Goal: Task Accomplishment & Management: Complete application form

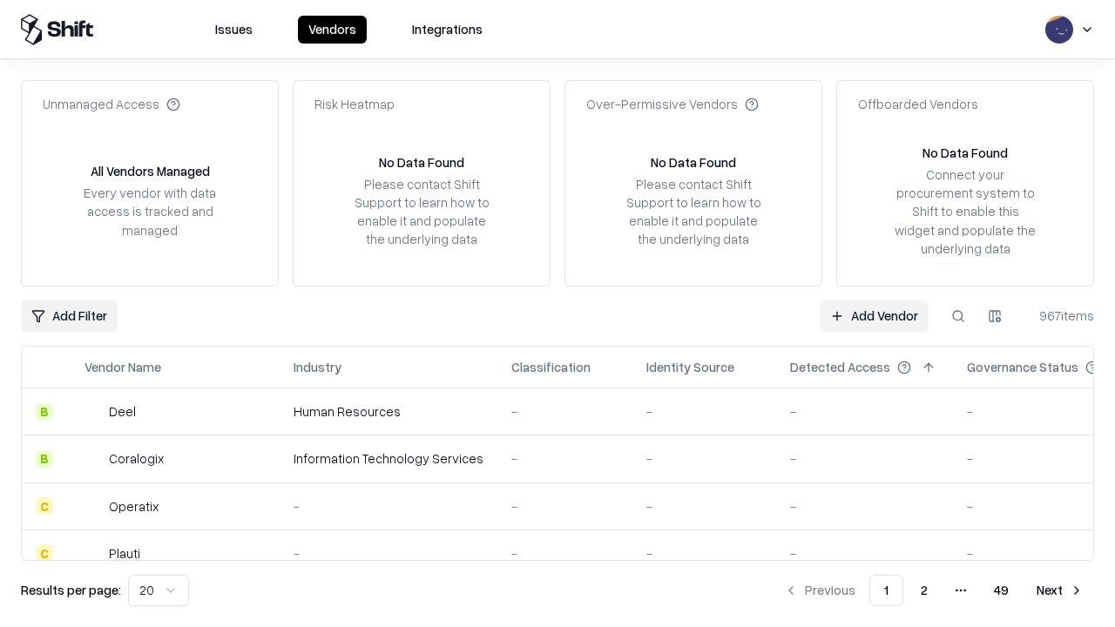
click at [874, 315] on link "Add Vendor" at bounding box center [874, 316] width 109 height 31
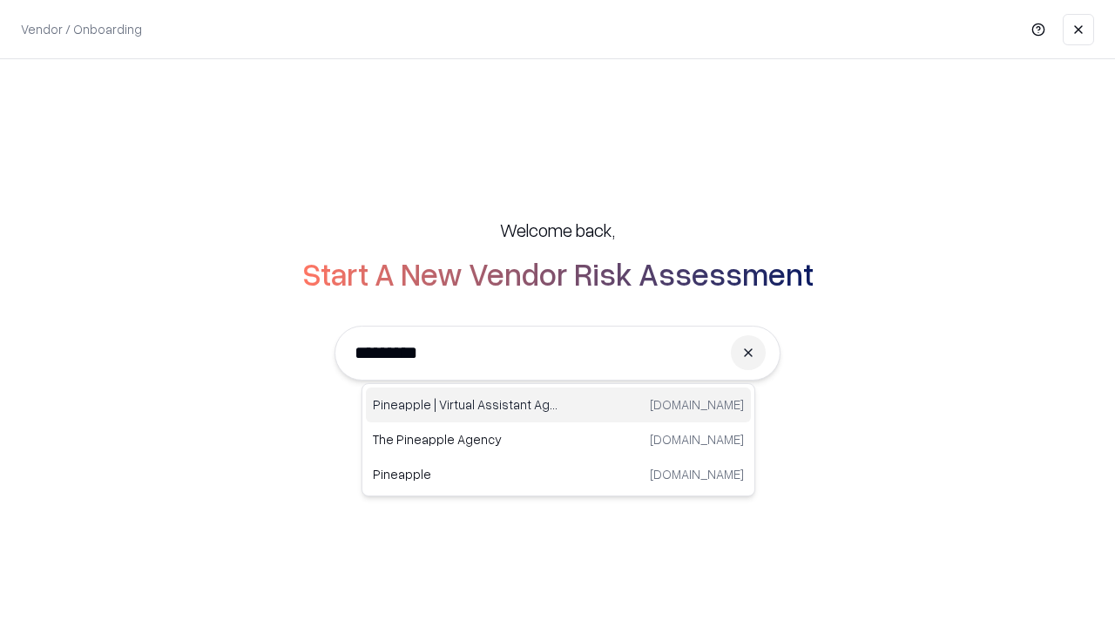
click at [558, 405] on div "Pineapple | Virtual Assistant Agency trypineapple.com" at bounding box center [558, 405] width 385 height 35
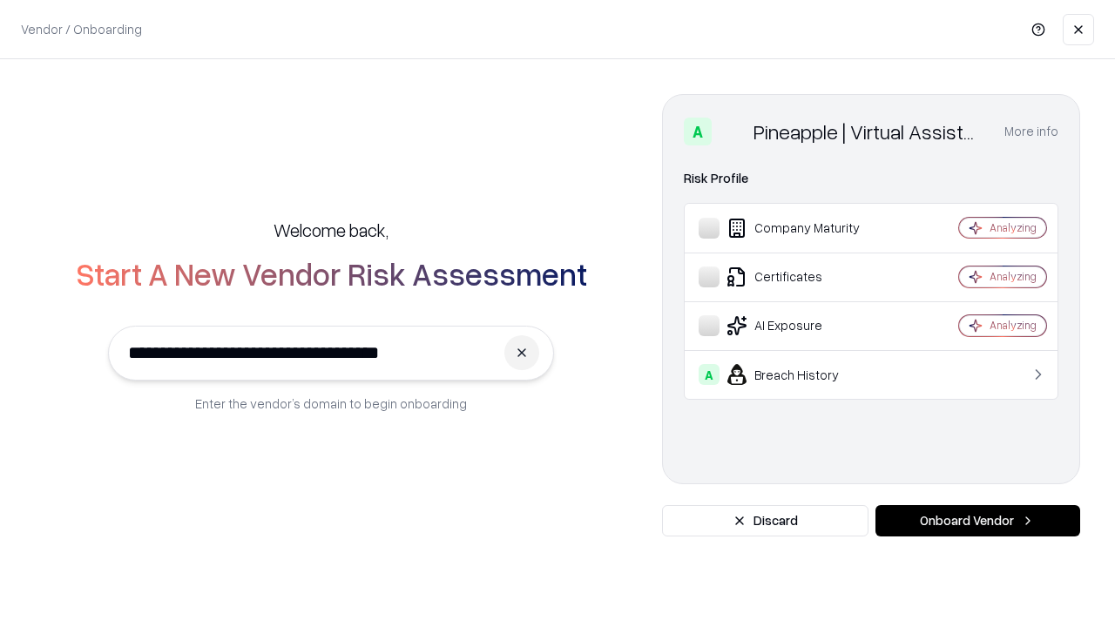
type input "**********"
click at [977, 521] on button "Onboard Vendor" at bounding box center [977, 520] width 205 height 31
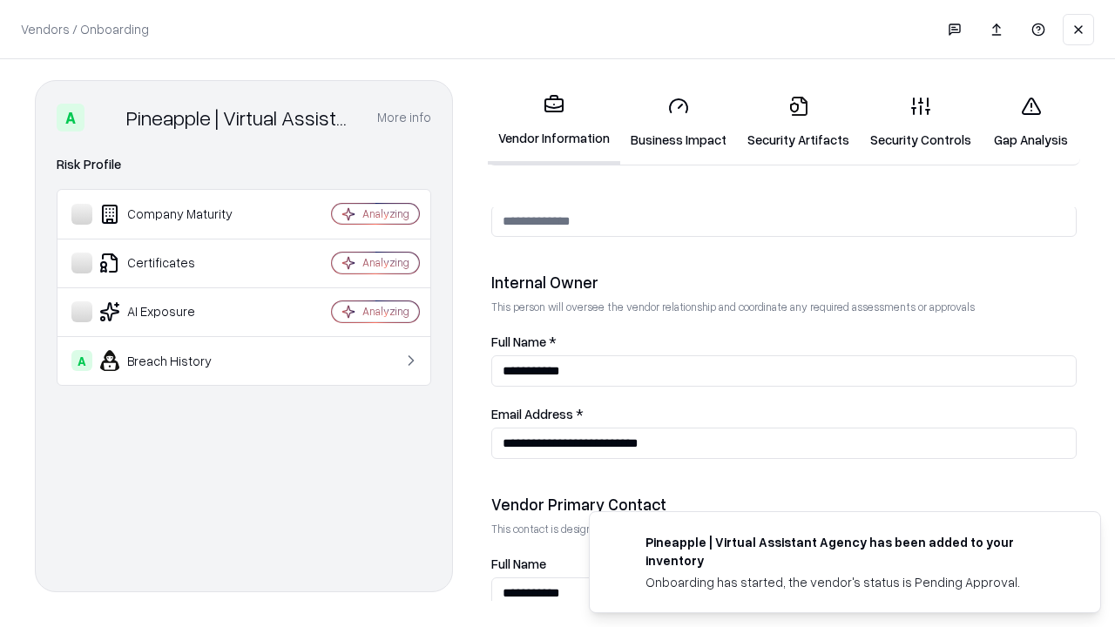
scroll to position [902, 0]
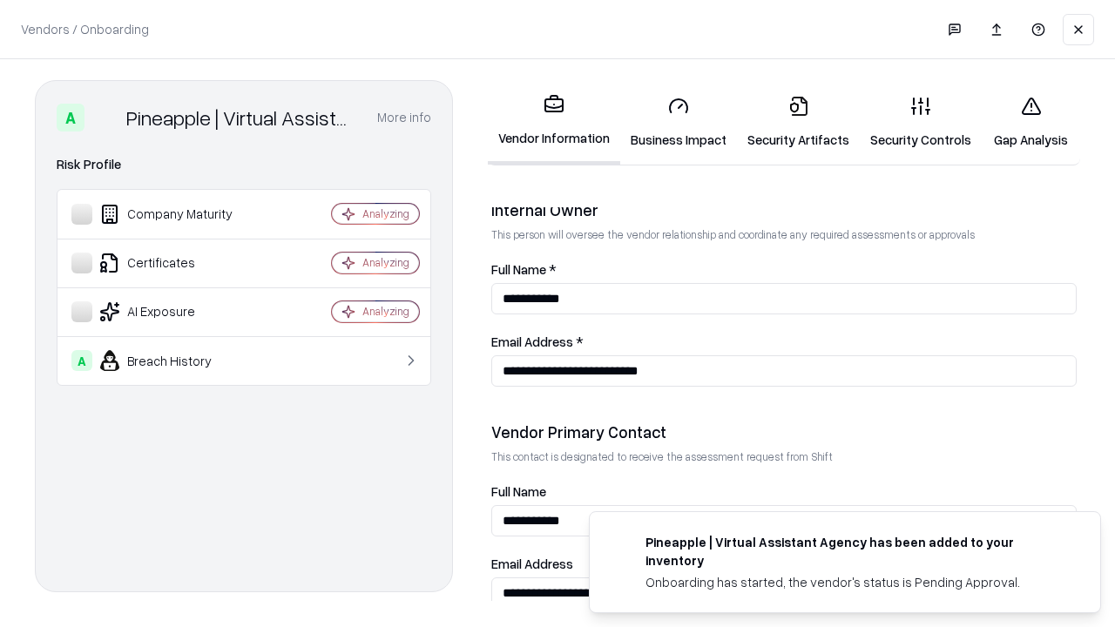
click at [679, 122] on link "Business Impact" at bounding box center [678, 122] width 117 height 81
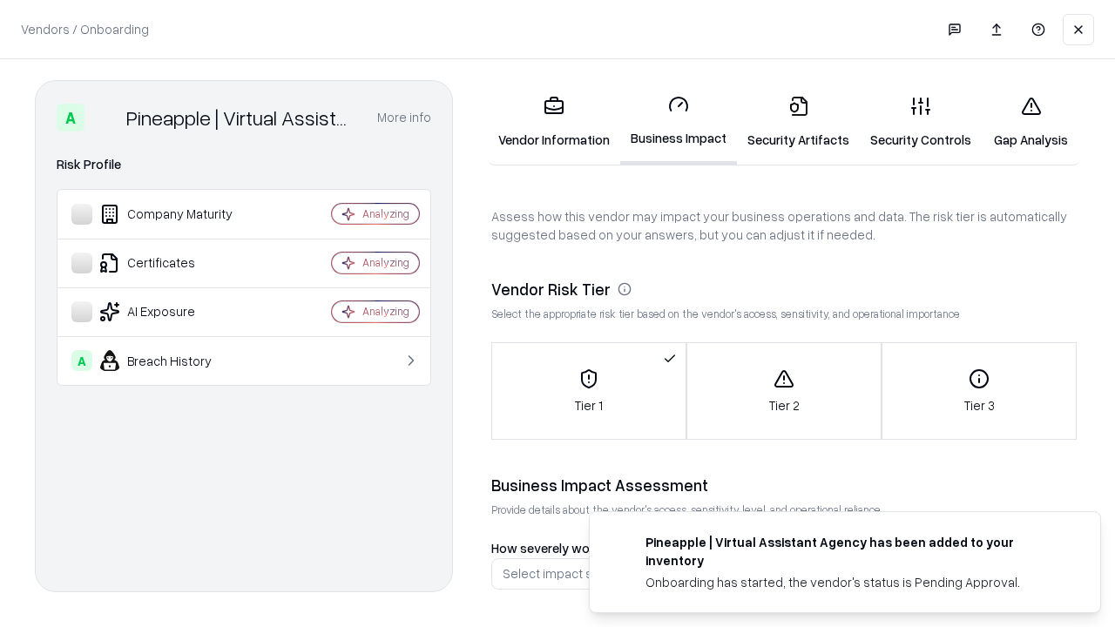
click at [798, 122] on link "Security Artifacts" at bounding box center [798, 122] width 123 height 81
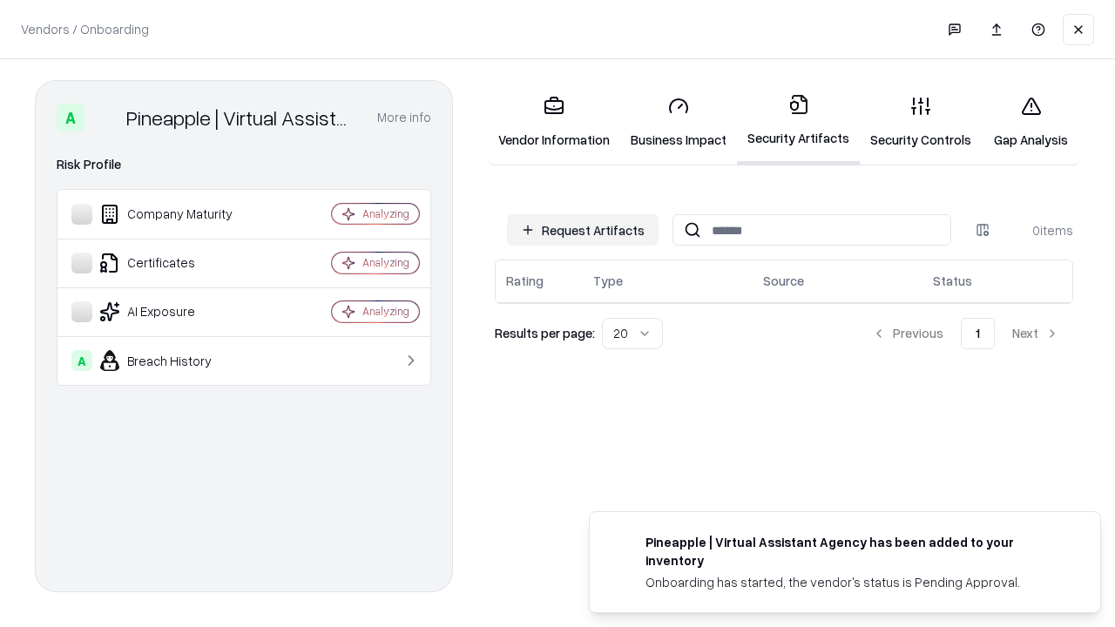
click at [583, 230] on button "Request Artifacts" at bounding box center [583, 229] width 152 height 31
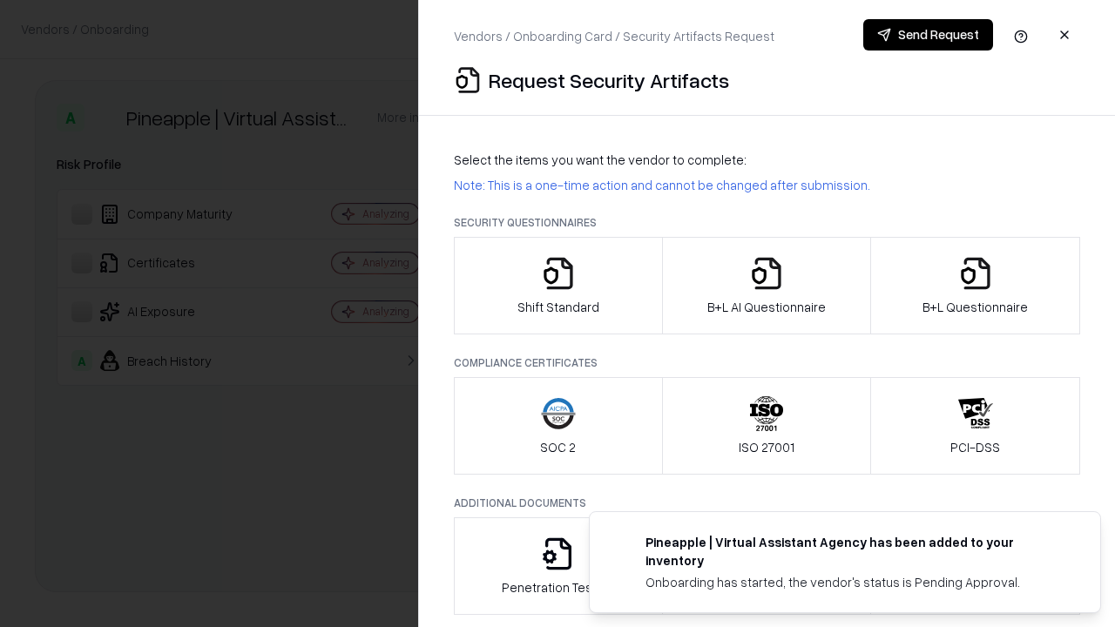
click at [558, 286] on icon "button" at bounding box center [558, 273] width 35 height 35
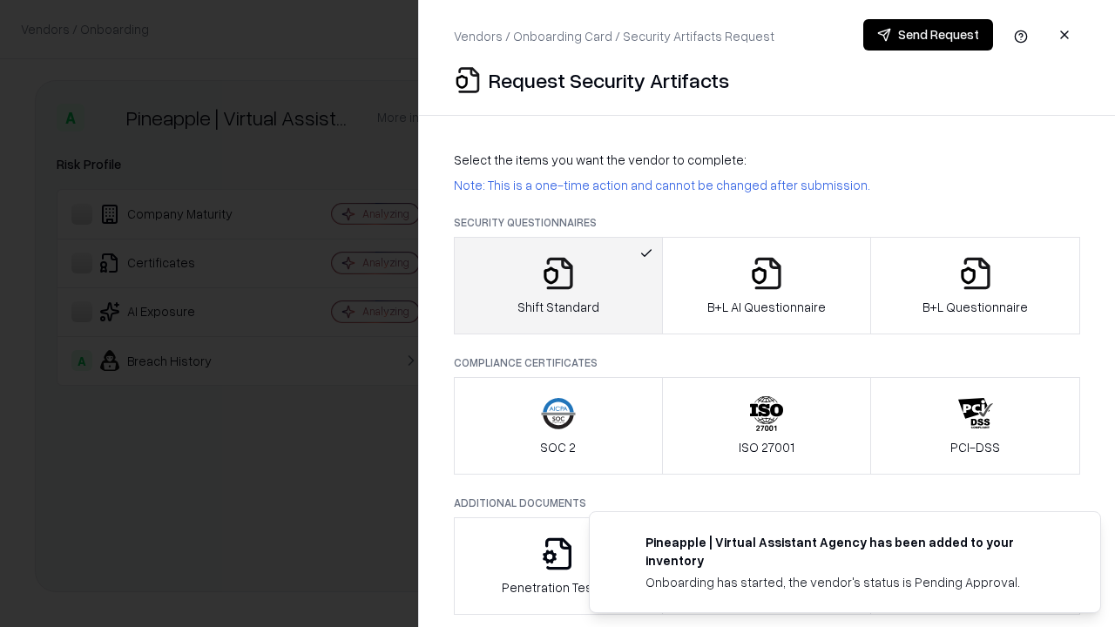
click at [928, 35] on button "Send Request" at bounding box center [928, 34] width 130 height 31
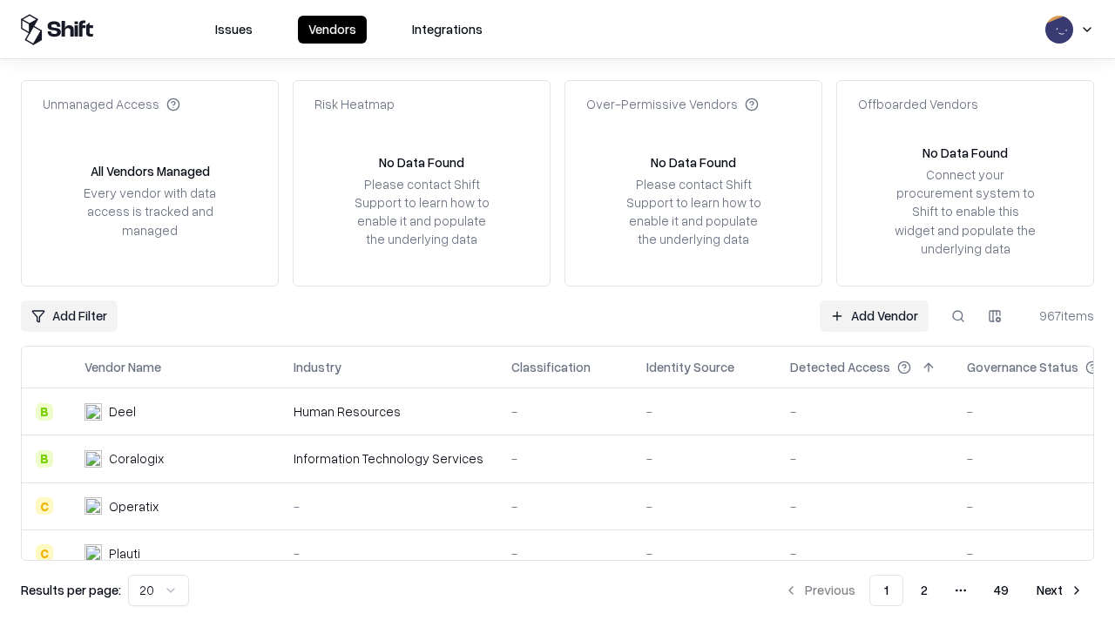
click at [958, 315] on button at bounding box center [958, 316] width 31 height 31
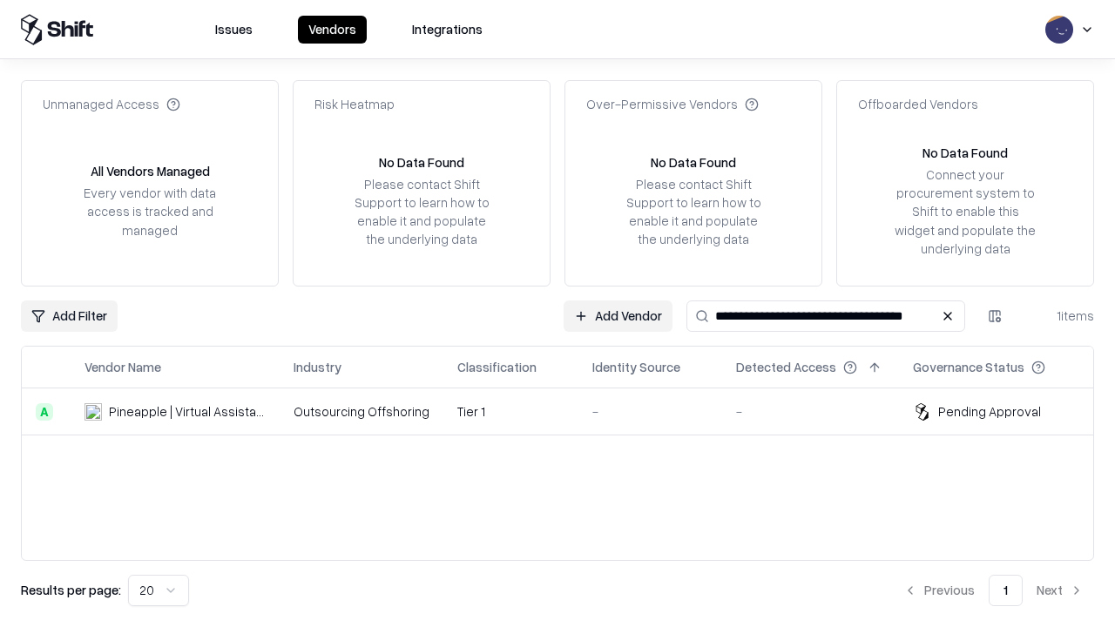
type input "**********"
click at [568, 411] on td "Tier 1" at bounding box center [510, 412] width 135 height 47
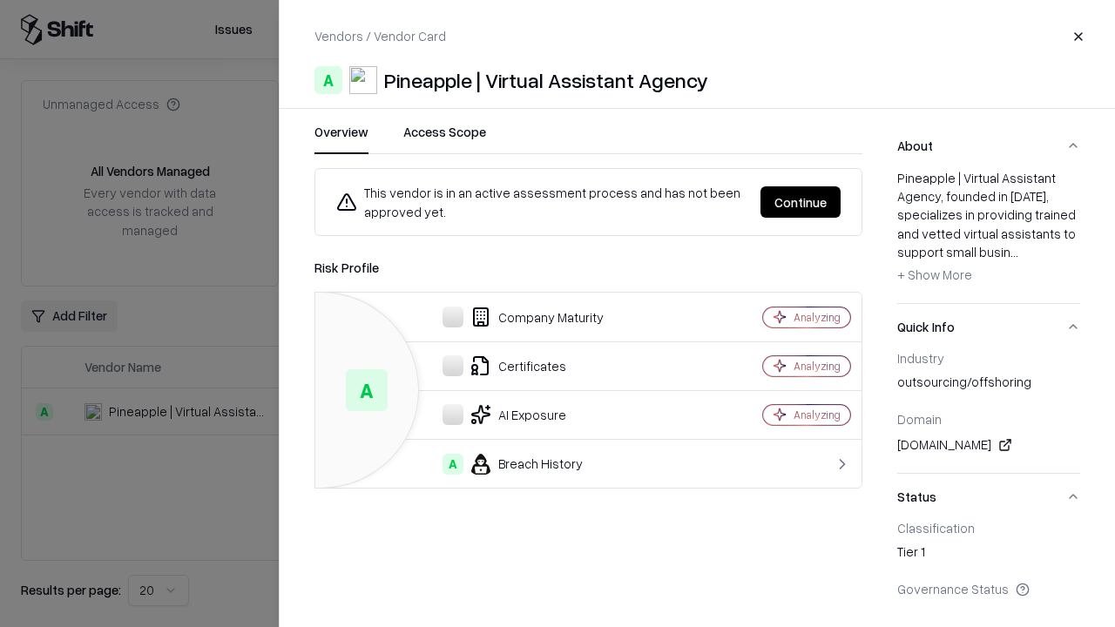
click at [801, 202] on button "Continue" at bounding box center [800, 201] width 80 height 31
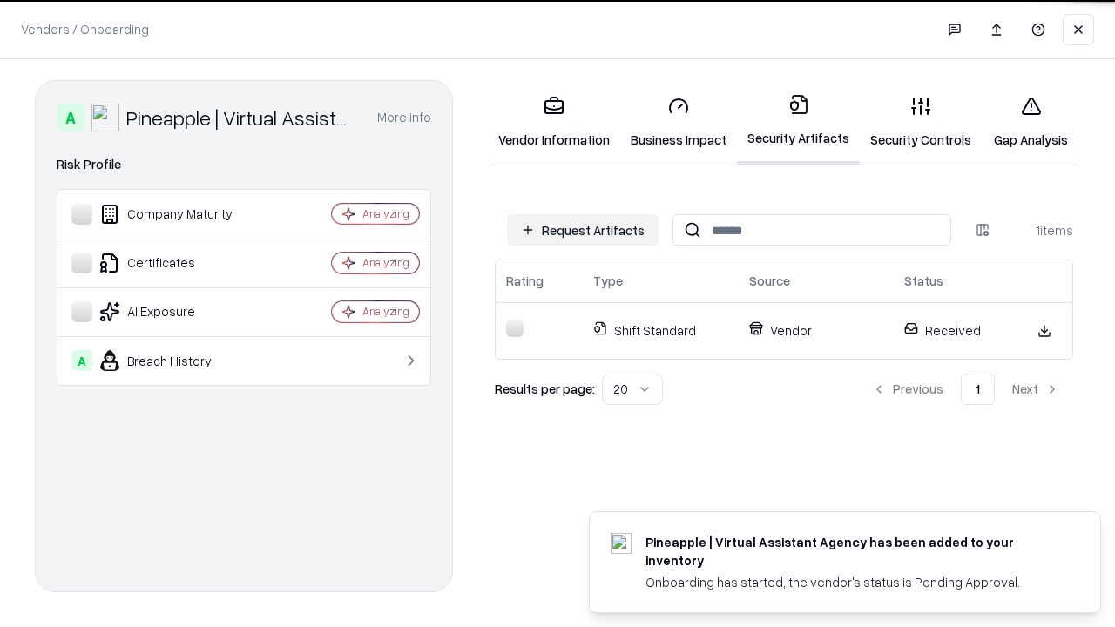
click at [921, 122] on link "Security Controls" at bounding box center [921, 122] width 122 height 81
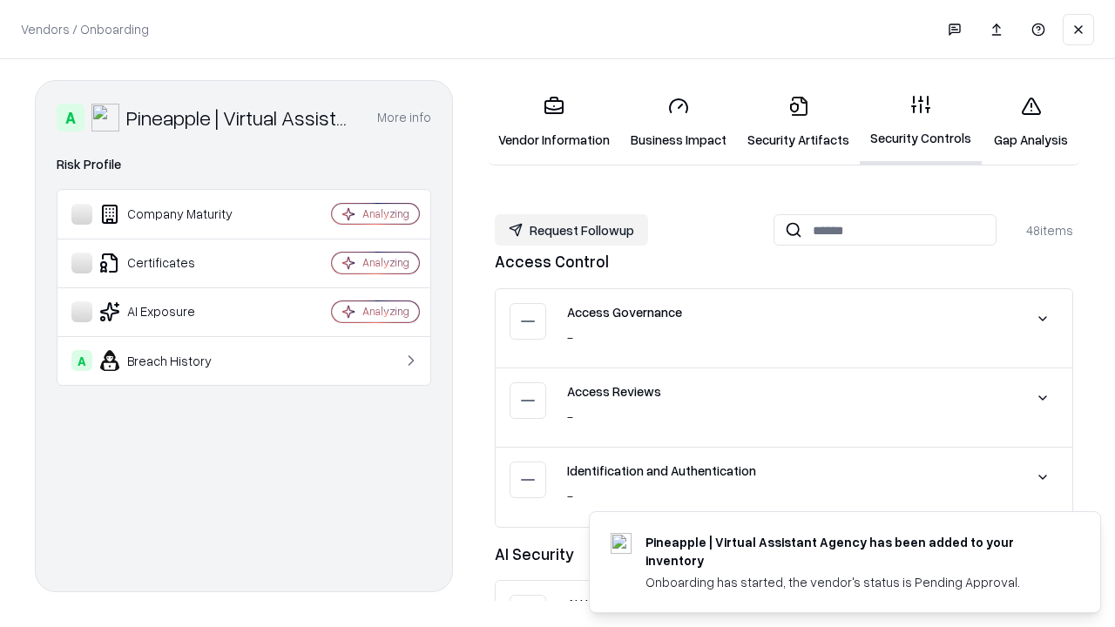
click at [571, 230] on button "Request Followup" at bounding box center [571, 229] width 153 height 31
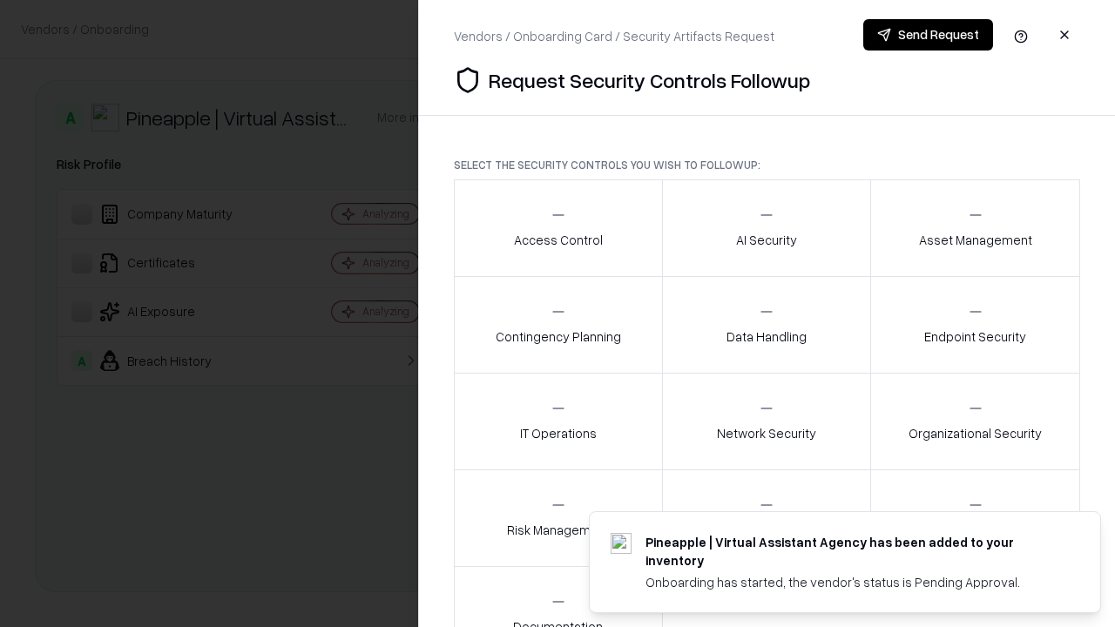
click at [558, 228] on div "Access Control" at bounding box center [558, 227] width 89 height 43
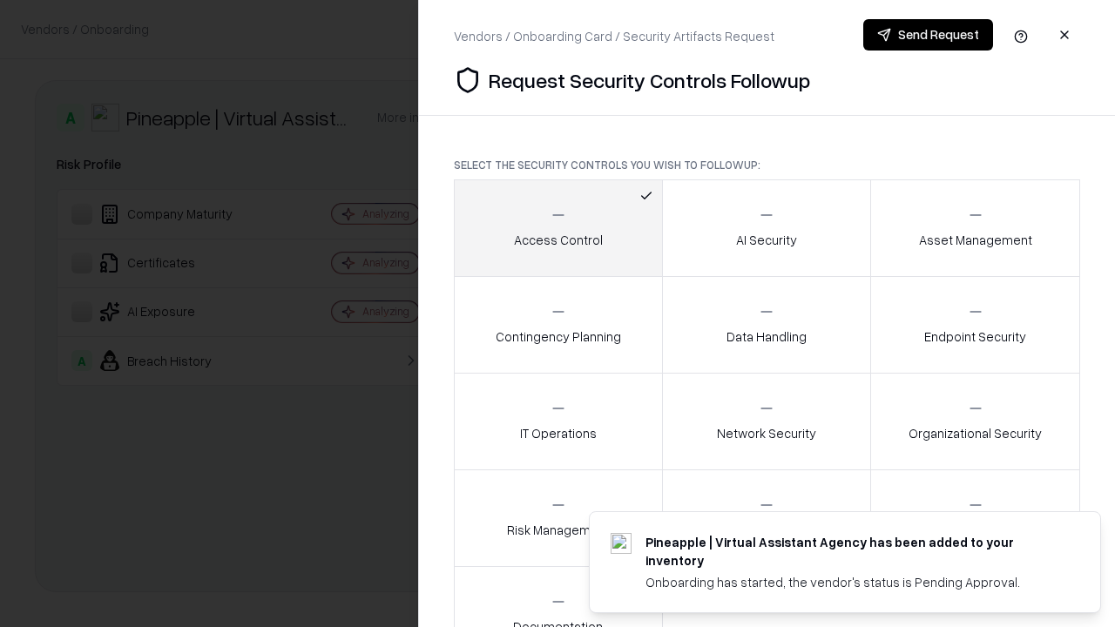
click at [928, 35] on button "Send Request" at bounding box center [928, 34] width 130 height 31
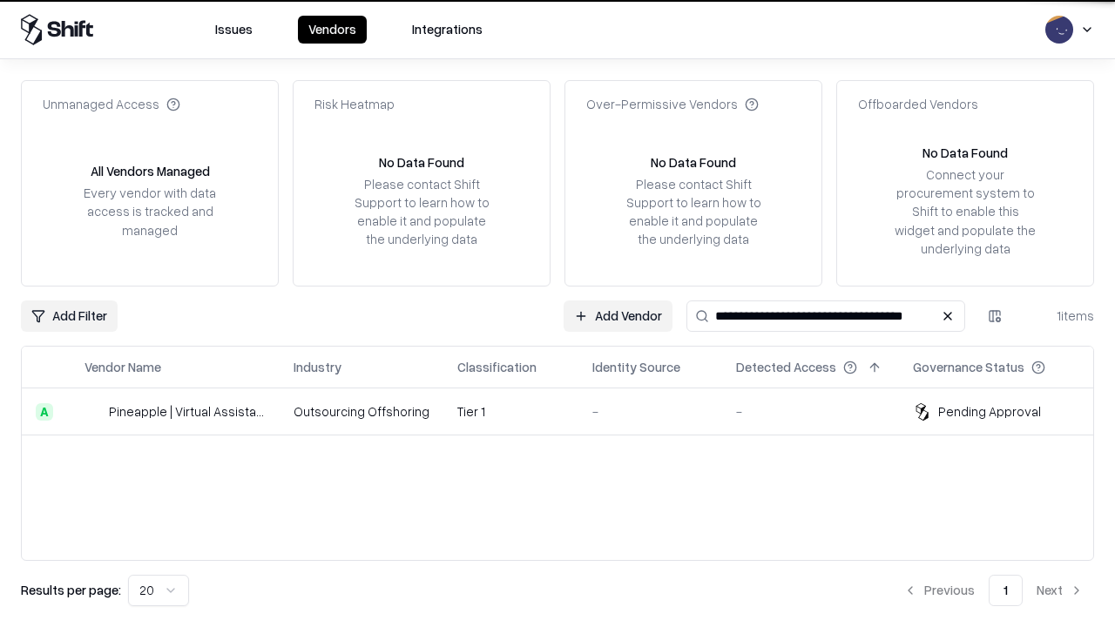
type input "**********"
click at [568, 411] on td "Tier 1" at bounding box center [510, 412] width 135 height 47
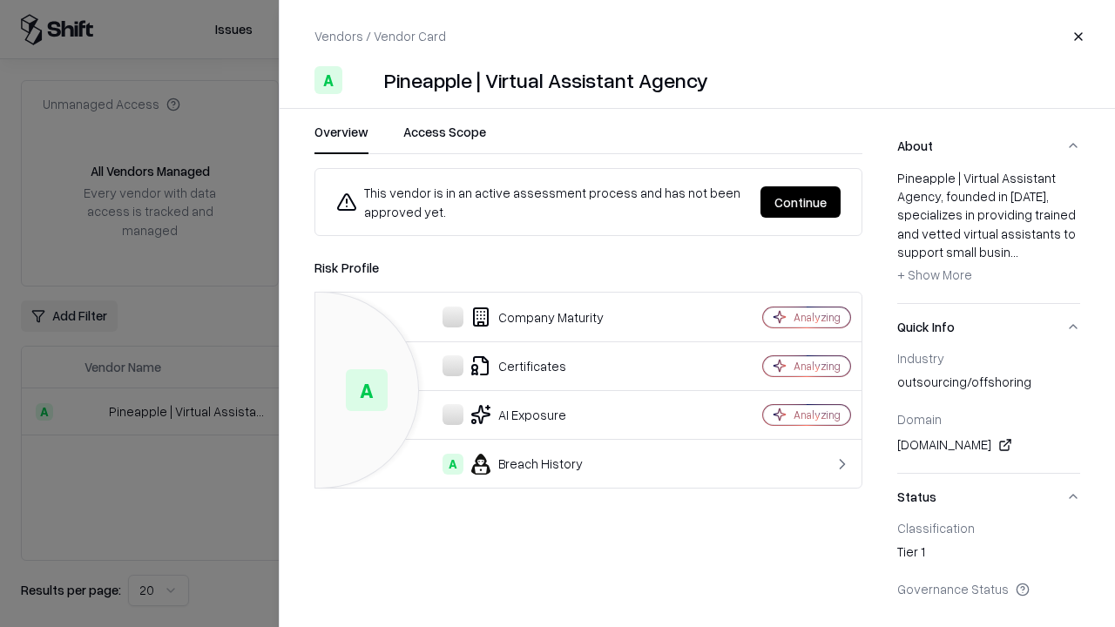
click at [801, 202] on button "Continue" at bounding box center [800, 201] width 80 height 31
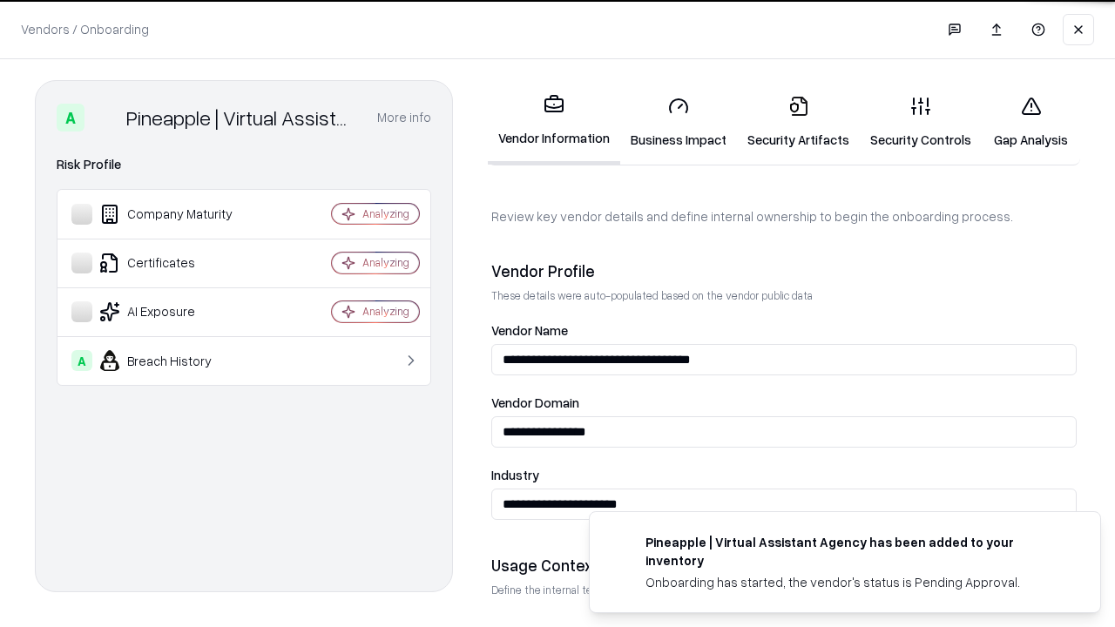
click at [1031, 122] on link "Gap Analysis" at bounding box center [1031, 122] width 98 height 81
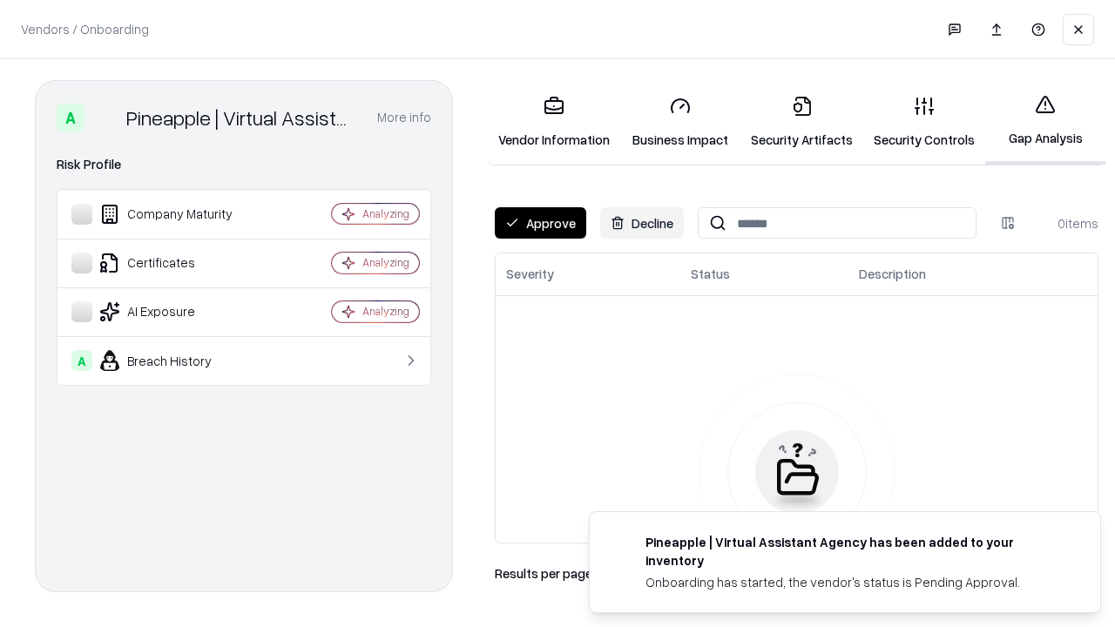
click at [540, 223] on button "Approve" at bounding box center [540, 222] width 91 height 31
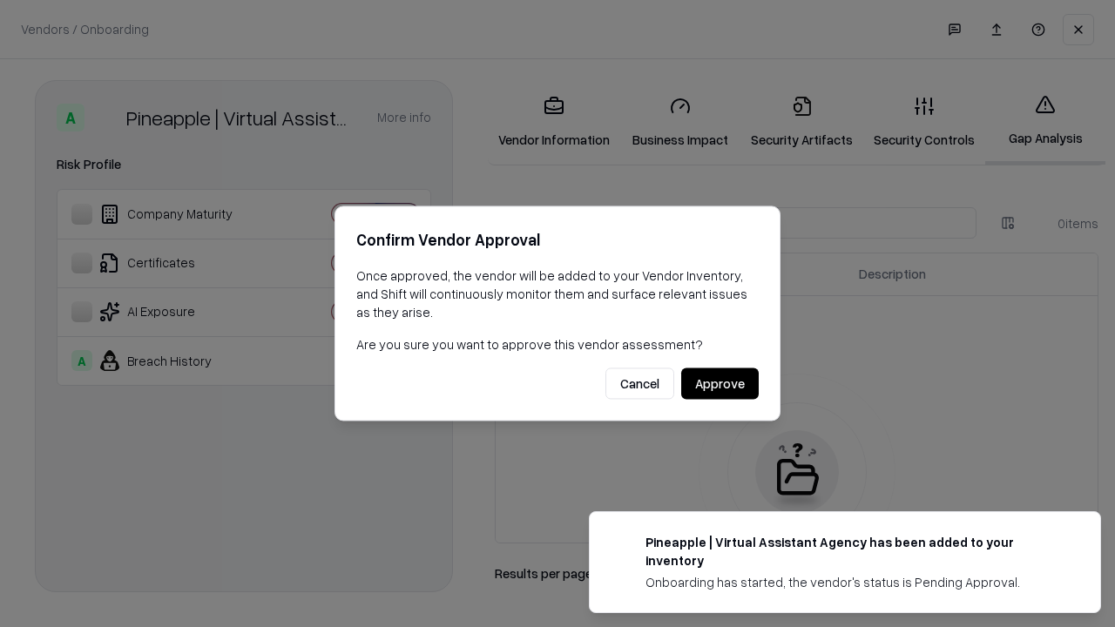
click at [720, 383] on button "Approve" at bounding box center [720, 383] width 78 height 31
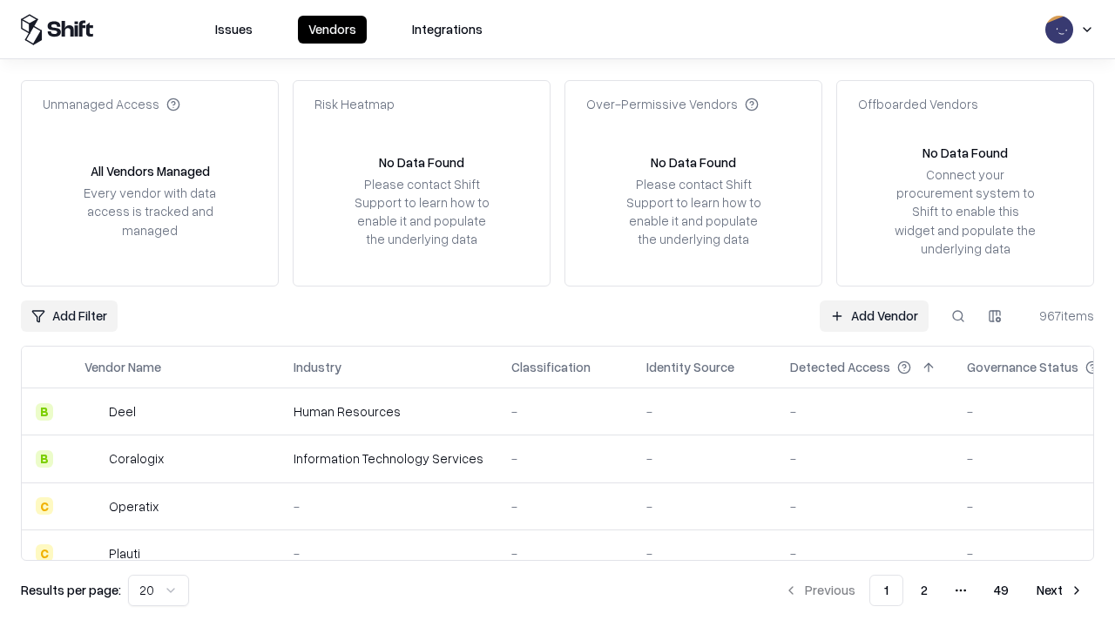
type input "**********"
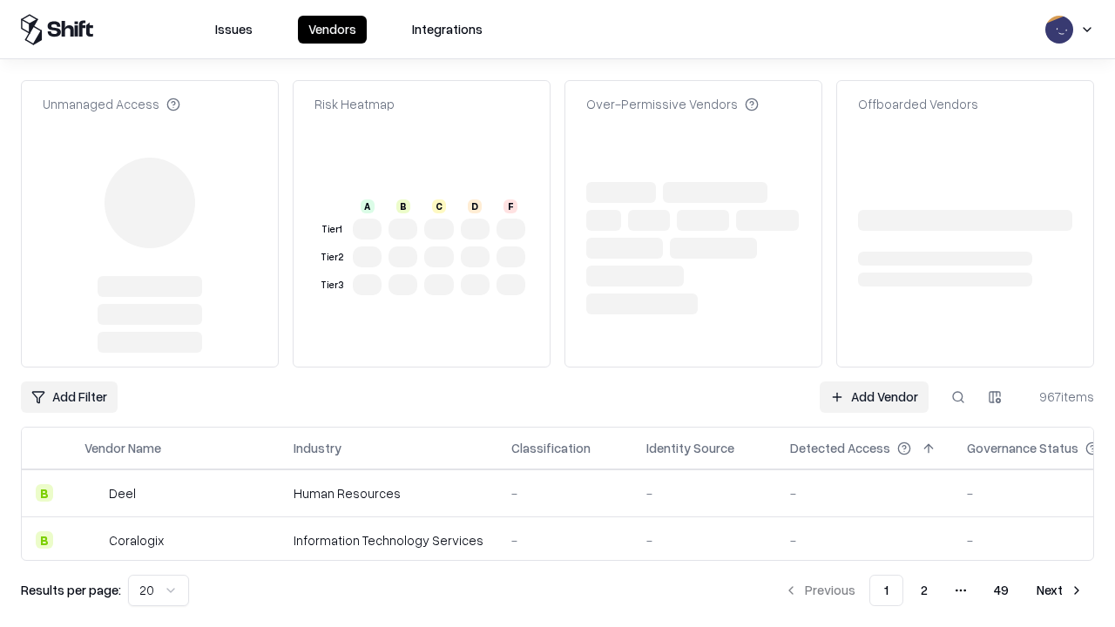
click at [874, 397] on link "Add Vendor" at bounding box center [874, 397] width 109 height 31
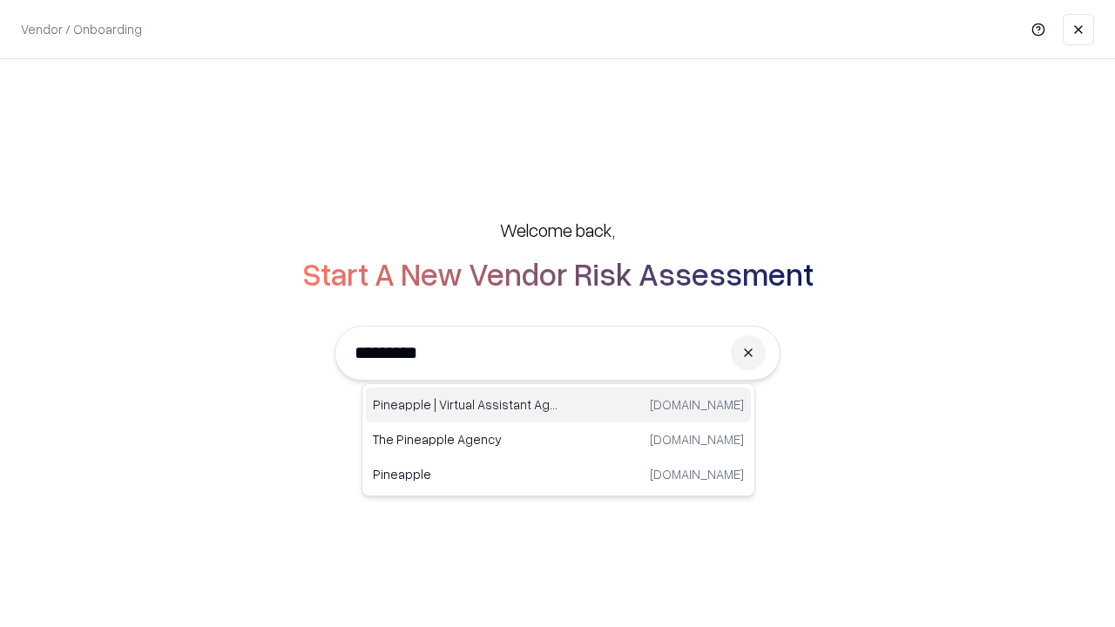
click at [558, 405] on div "Pineapple | Virtual Assistant Agency trypineapple.com" at bounding box center [558, 405] width 385 height 35
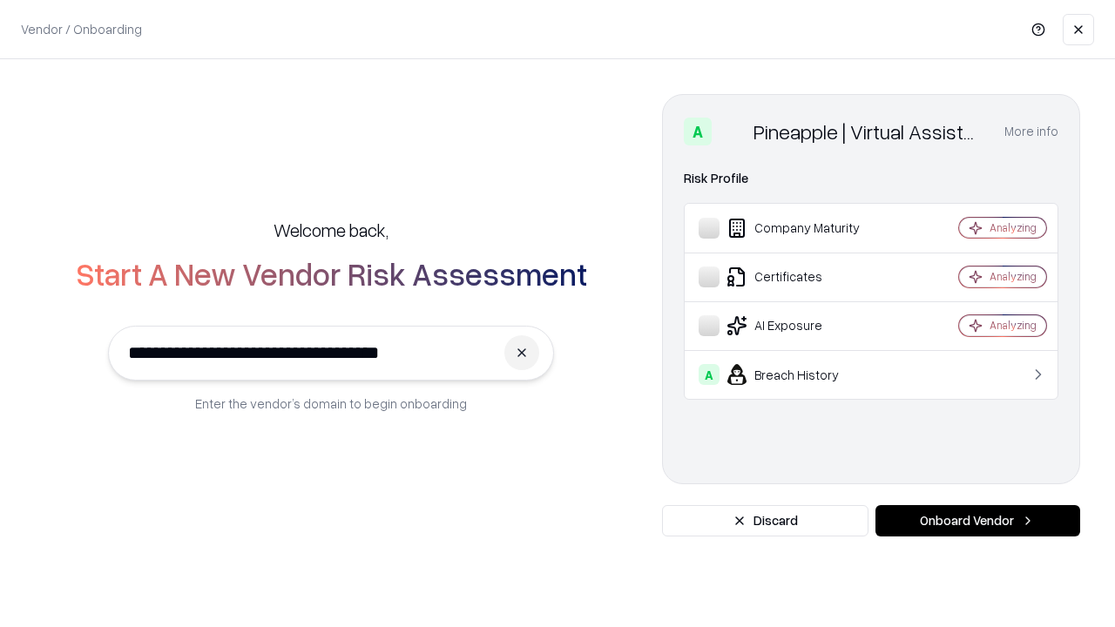
type input "**********"
click at [977, 521] on button "Onboard Vendor" at bounding box center [977, 520] width 205 height 31
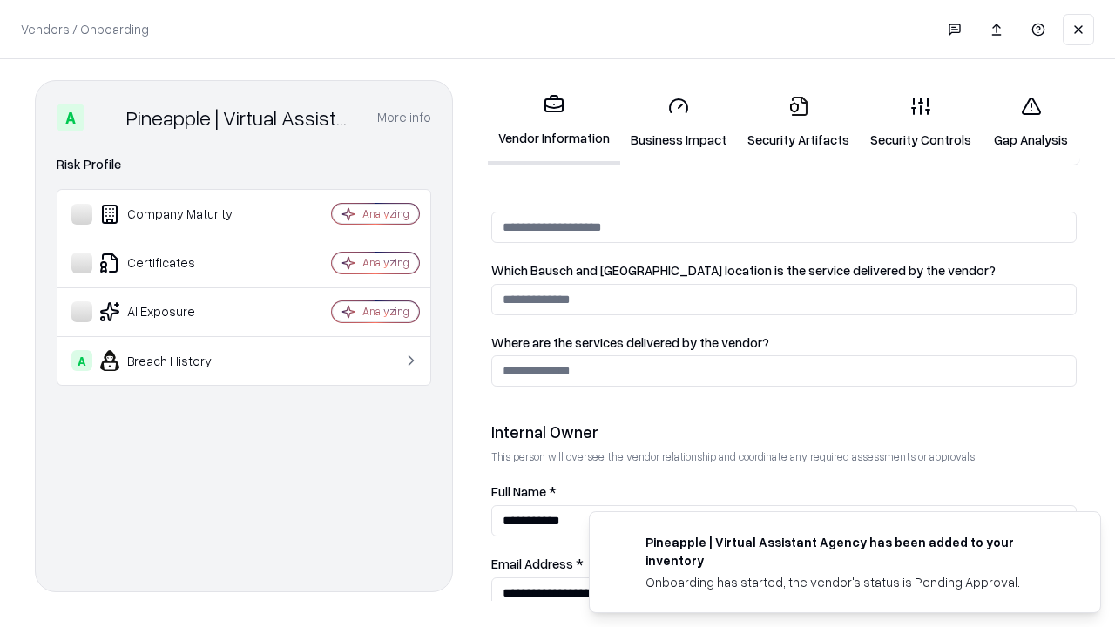
scroll to position [902, 0]
